Goal: Use online tool/utility: Utilize a website feature to perform a specific function

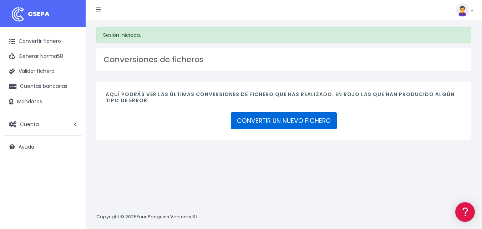
click at [264, 123] on link "CONVERTIR UN NUEVO FICHERO" at bounding box center [284, 120] width 106 height 17
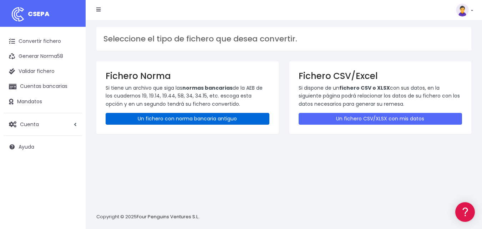
click at [261, 118] on link "Un fichero con norma bancaria antiguo" at bounding box center [188, 119] width 164 height 12
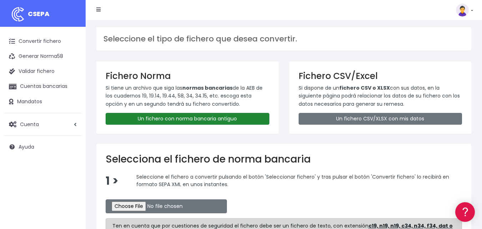
scroll to position [71, 0]
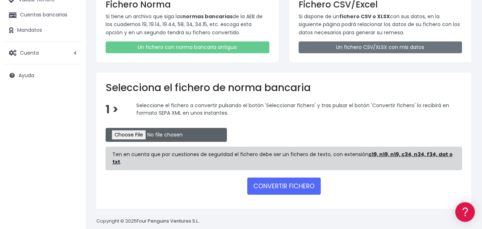
click at [159, 136] on input "file" at bounding box center [166, 135] width 121 height 14
type input "C:\fakepath\REMESA B SAN 28 08 2025.N19"
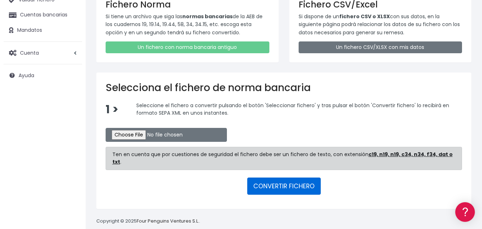
click at [269, 177] on button "CONVERTIR FICHERO" at bounding box center [283, 185] width 73 height 17
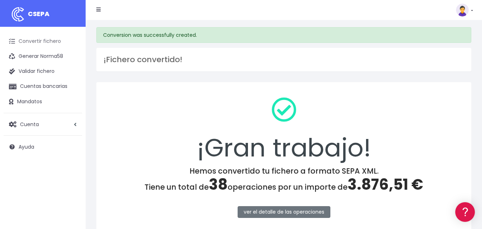
click at [42, 42] on link "Convertir fichero" at bounding box center [43, 41] width 78 height 15
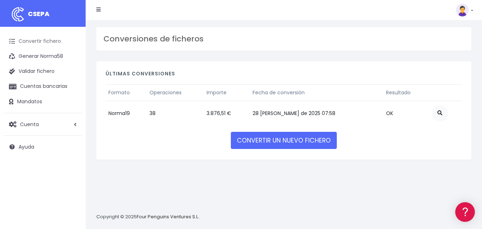
click at [44, 43] on link "Convertir fichero" at bounding box center [43, 41] width 78 height 15
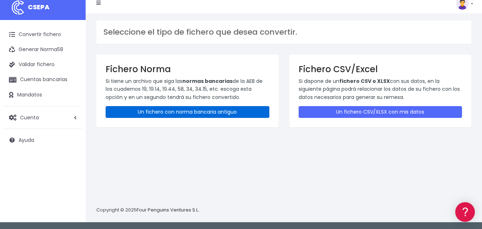
click at [193, 114] on link "Un fichero con norma bancaria antiguo" at bounding box center [188, 112] width 164 height 12
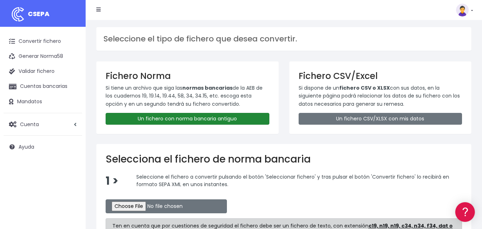
click at [193, 116] on link "Un fichero con norma bancaria antiguo" at bounding box center [188, 119] width 164 height 12
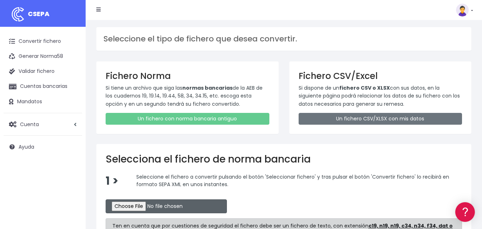
click at [143, 209] on input "file" at bounding box center [166, 206] width 121 height 14
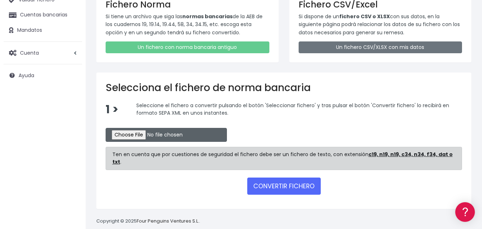
scroll to position [75, 0]
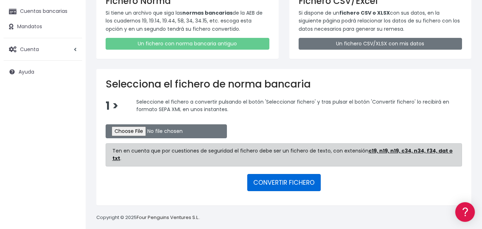
click at [281, 177] on button "CONVERTIR FICHERO" at bounding box center [283, 182] width 73 height 17
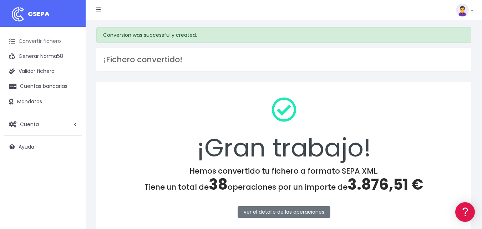
click at [52, 43] on link "Convertir fichero" at bounding box center [43, 41] width 78 height 15
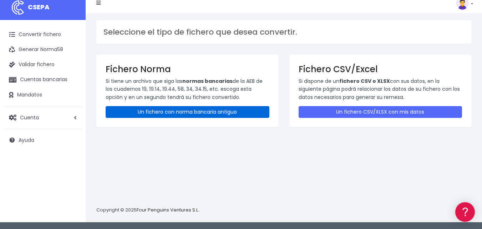
click at [157, 112] on link "Un fichero con norma bancaria antiguo" at bounding box center [188, 112] width 164 height 12
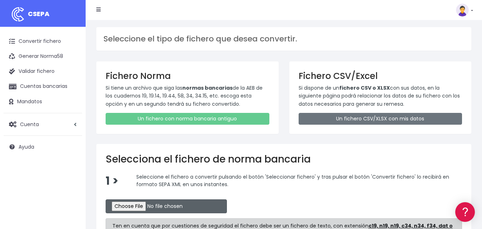
click at [157, 207] on input "file" at bounding box center [166, 206] width 121 height 14
type input "C:\fakepath\REMESA BS 28 08 2025.N19"
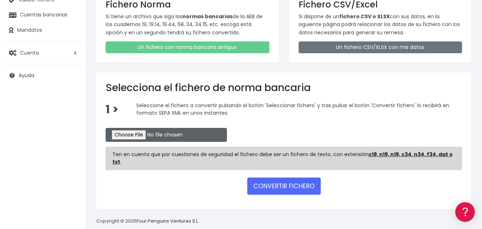
scroll to position [75, 0]
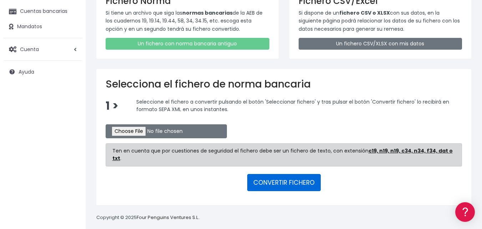
click at [291, 174] on button "CONVERTIR FICHERO" at bounding box center [283, 182] width 73 height 17
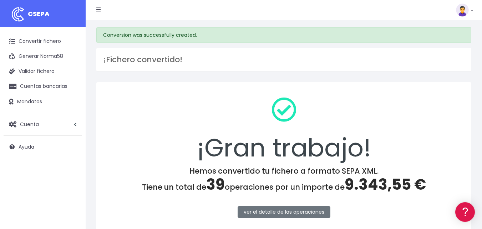
scroll to position [71, 0]
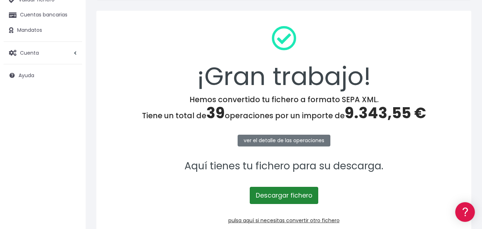
click at [275, 197] on link "Descargar fichero" at bounding box center [284, 195] width 68 height 17
click at [284, 191] on link "Descargar fichero" at bounding box center [284, 195] width 68 height 17
